Goal: Information Seeking & Learning: Learn about a topic

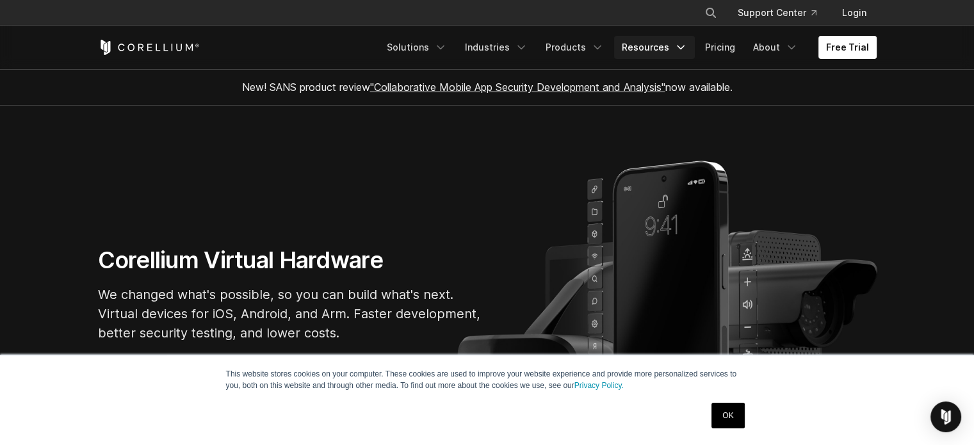
click at [691, 45] on link "Resources" at bounding box center [654, 47] width 81 height 23
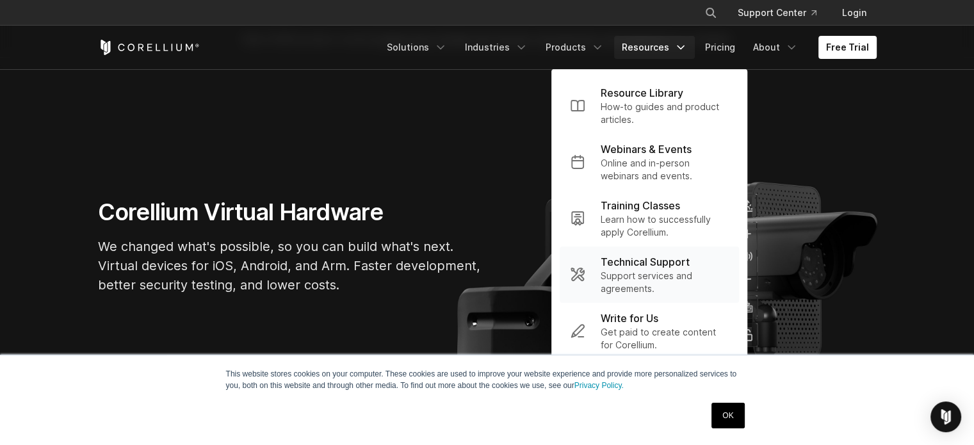
scroll to position [58, 0]
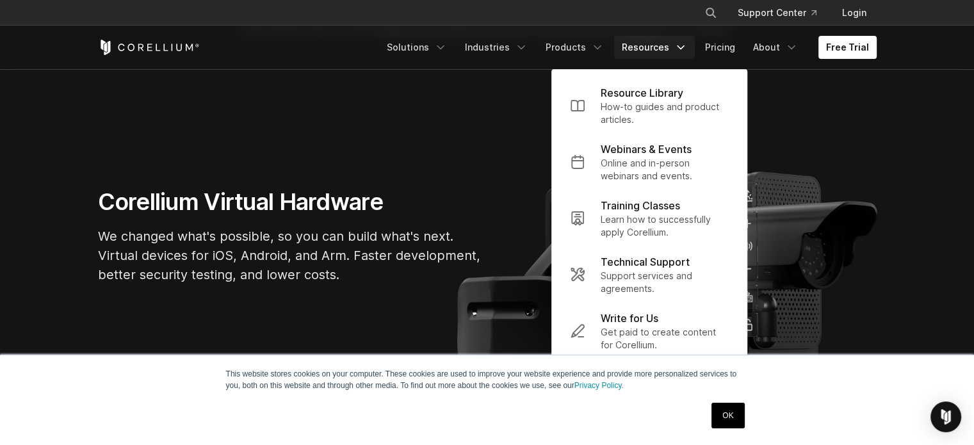
click at [718, 407] on link "OK" at bounding box center [727, 416] width 33 height 26
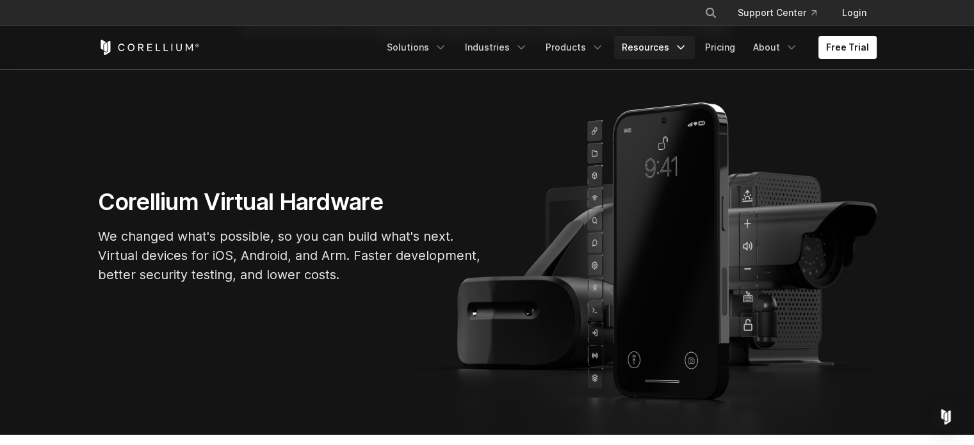
click at [673, 47] on link "Resources" at bounding box center [654, 47] width 81 height 23
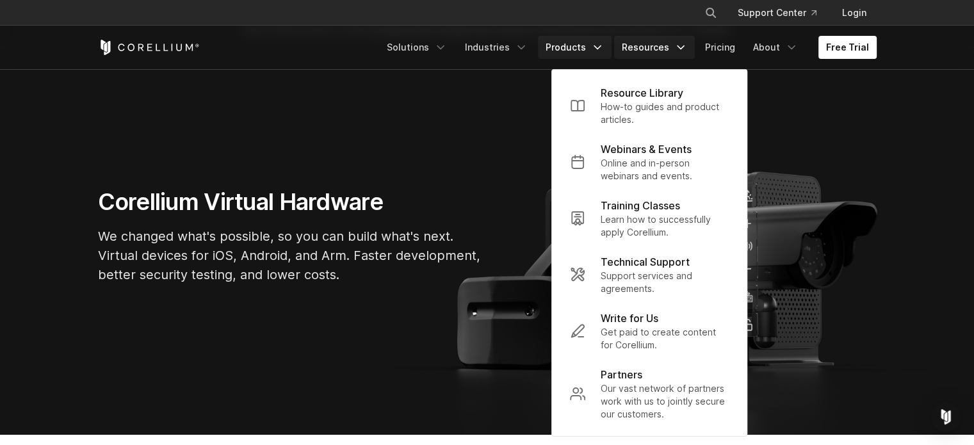
click at [604, 47] on icon "Navigation Menu" at bounding box center [597, 47] width 13 height 13
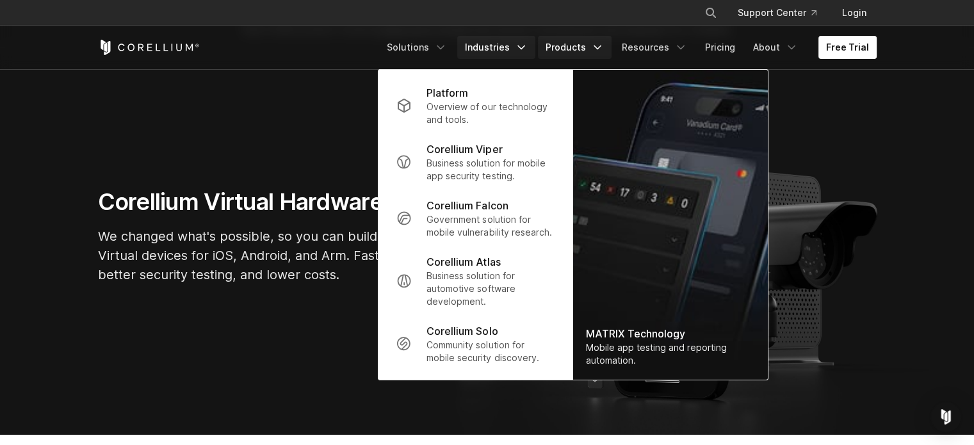
click at [528, 46] on icon "Navigation Menu" at bounding box center [521, 47] width 13 height 13
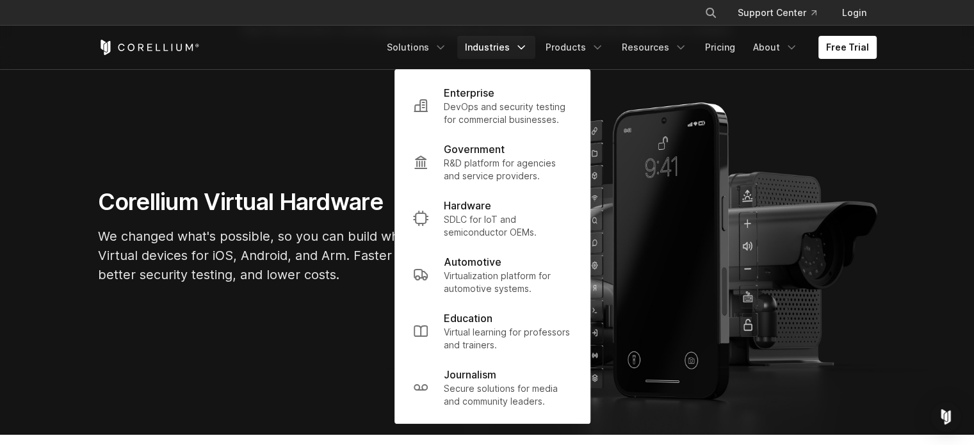
click at [528, 46] on icon "Navigation Menu" at bounding box center [521, 47] width 13 height 13
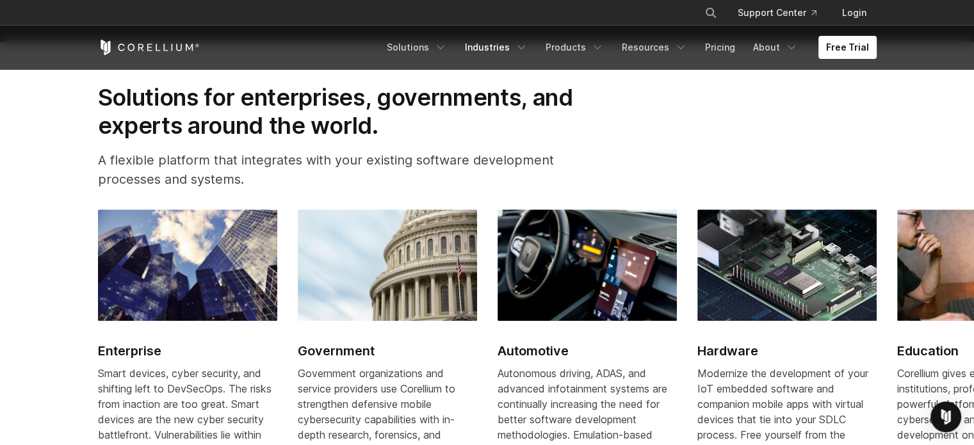
scroll to position [1541, 0]
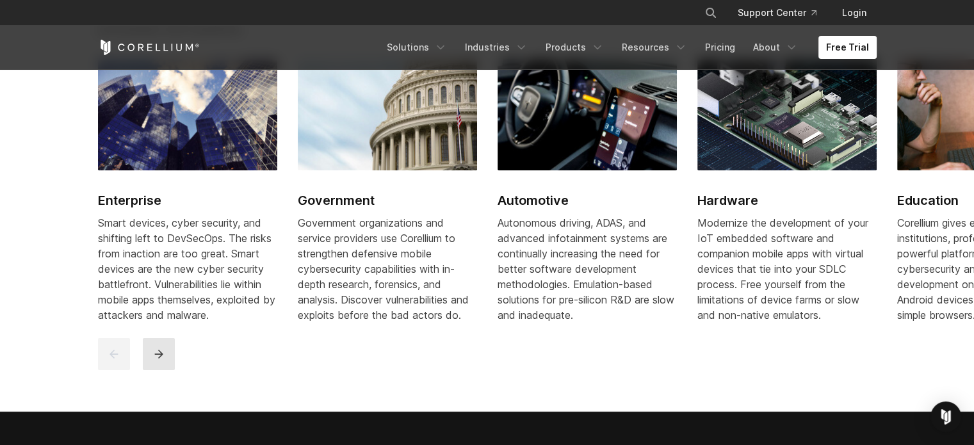
click at [150, 364] on button "next" at bounding box center [159, 354] width 32 height 32
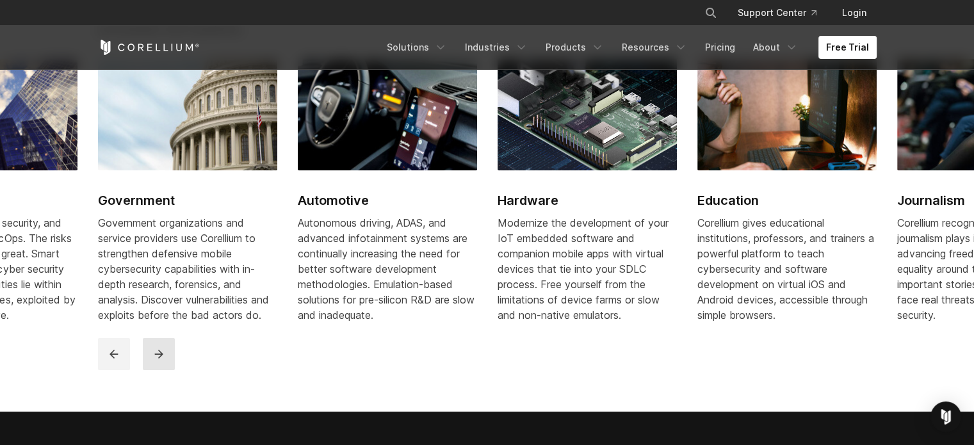
click at [150, 364] on button "next" at bounding box center [159, 354] width 32 height 32
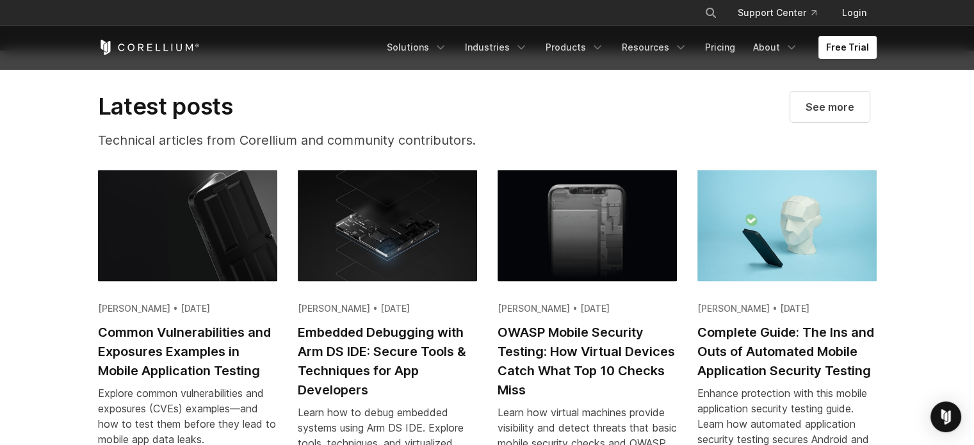
scroll to position [2353, 0]
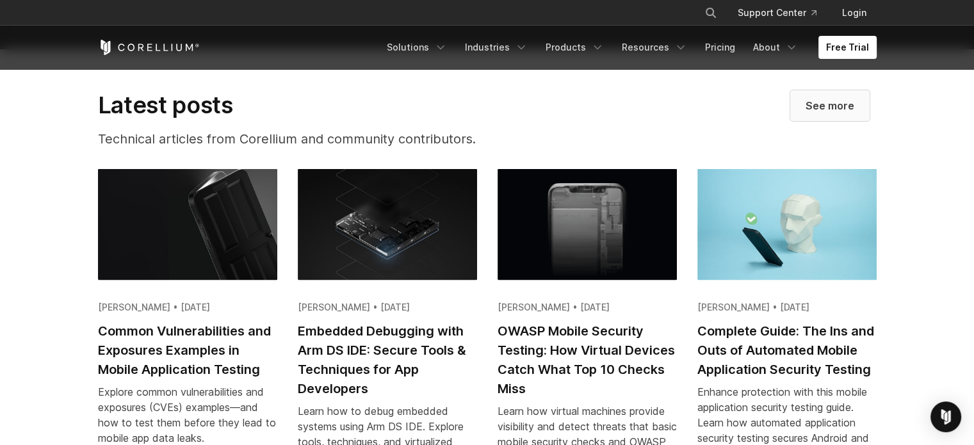
click at [806, 121] on link "See more" at bounding box center [829, 105] width 79 height 31
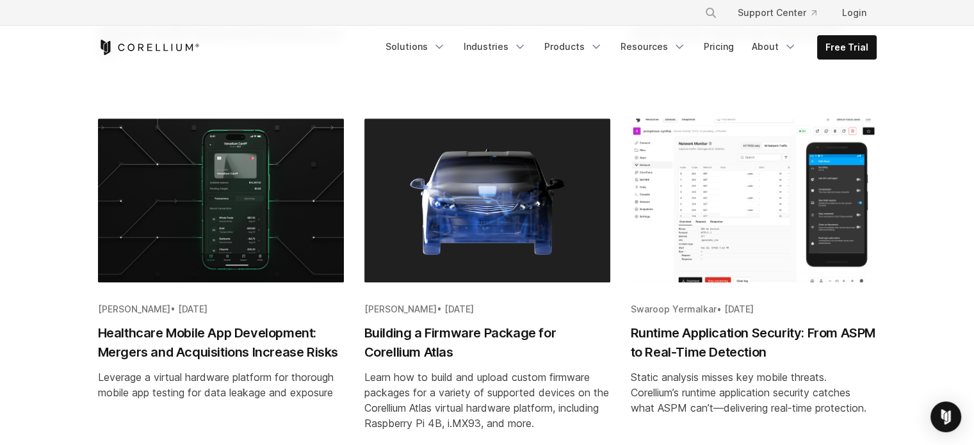
scroll to position [1028, 0]
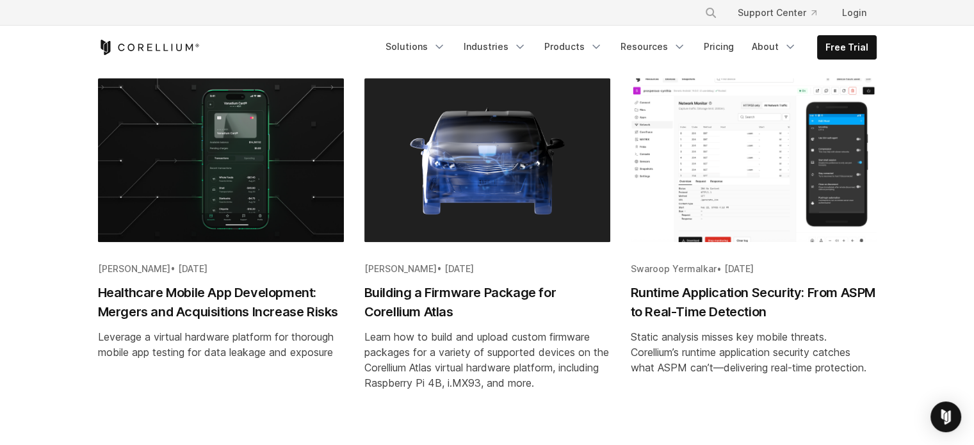
click at [443, 305] on h2 "Building a Firmware Package for Corellium Atlas" at bounding box center [487, 302] width 246 height 38
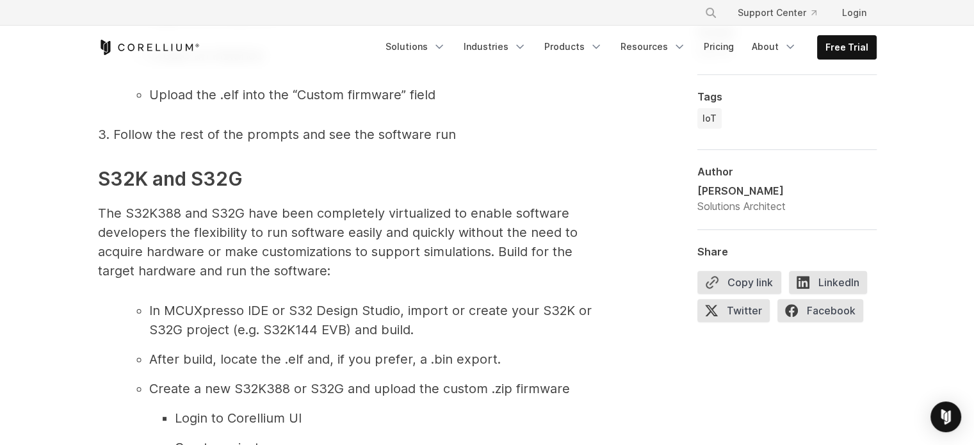
scroll to position [5295, 0]
